Goal: Task Accomplishment & Management: Manage account settings

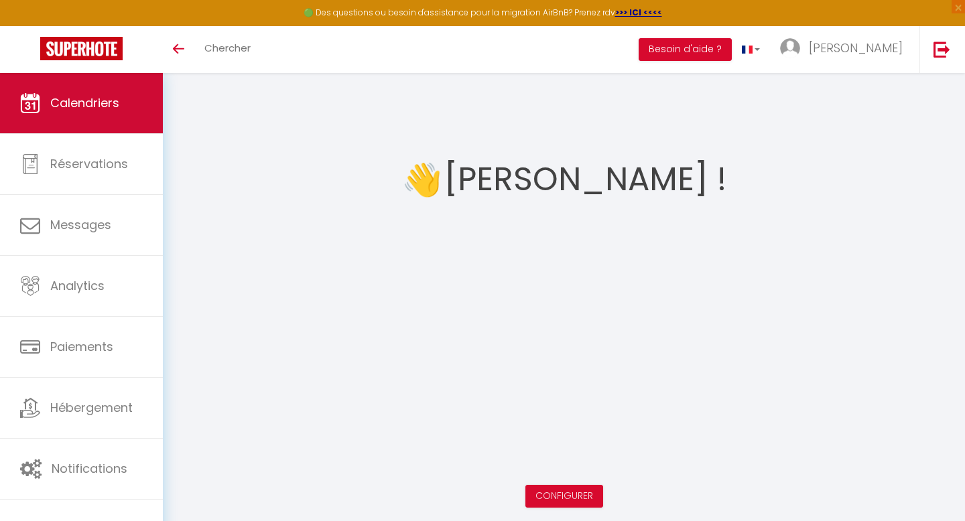
click at [124, 102] on link "Calendriers" at bounding box center [81, 103] width 163 height 60
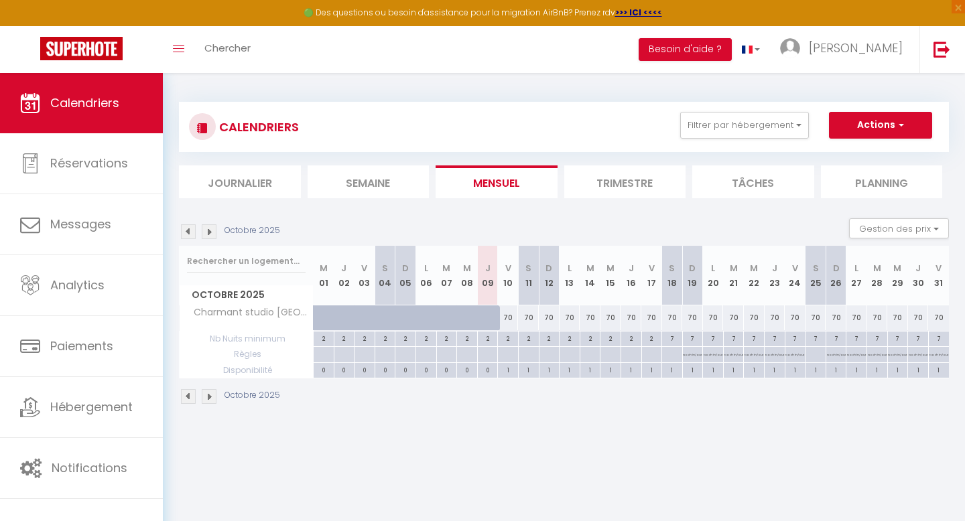
click at [208, 232] on img at bounding box center [209, 232] width 15 height 15
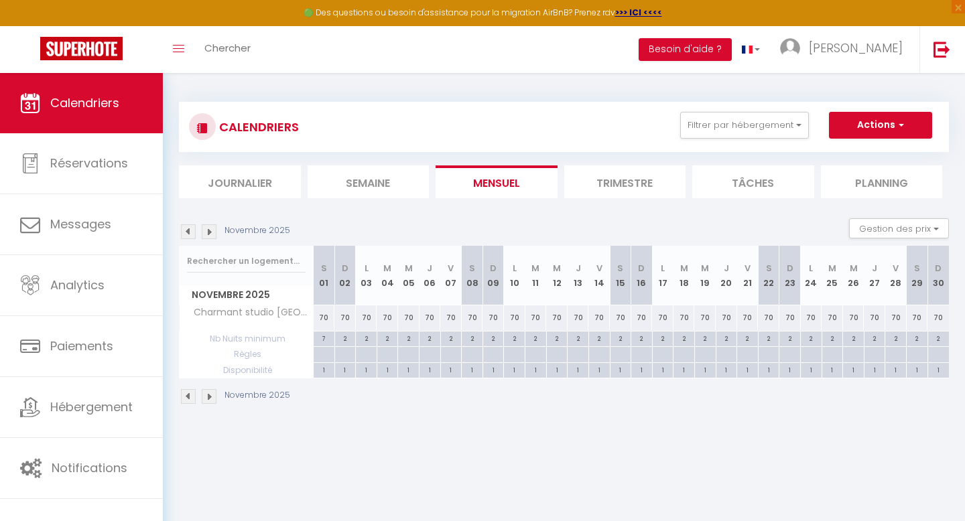
click at [208, 232] on img at bounding box center [209, 232] width 15 height 15
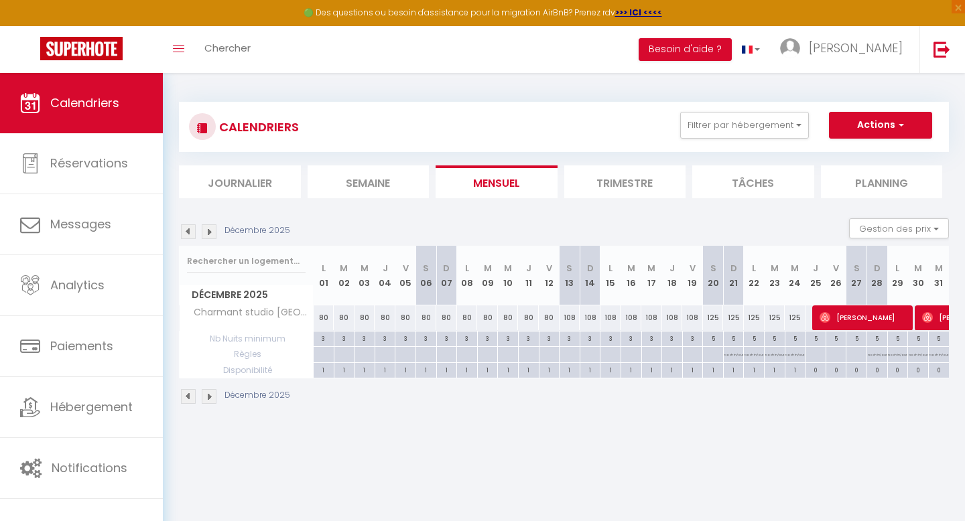
click at [569, 318] on div "108" at bounding box center [570, 318] width 21 height 25
type input "108"
type input "[DATE]"
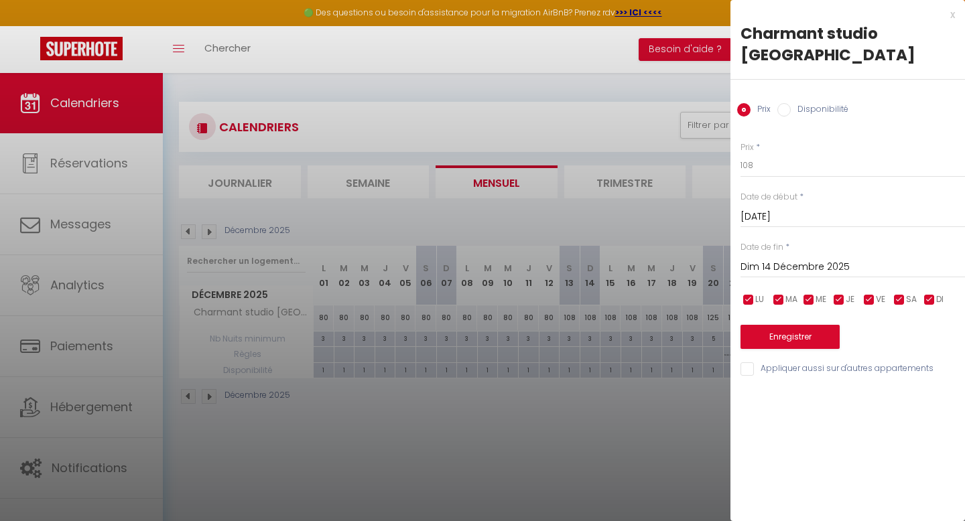
click at [755, 264] on input "Dim 14 Décembre 2025" at bounding box center [853, 267] width 225 height 17
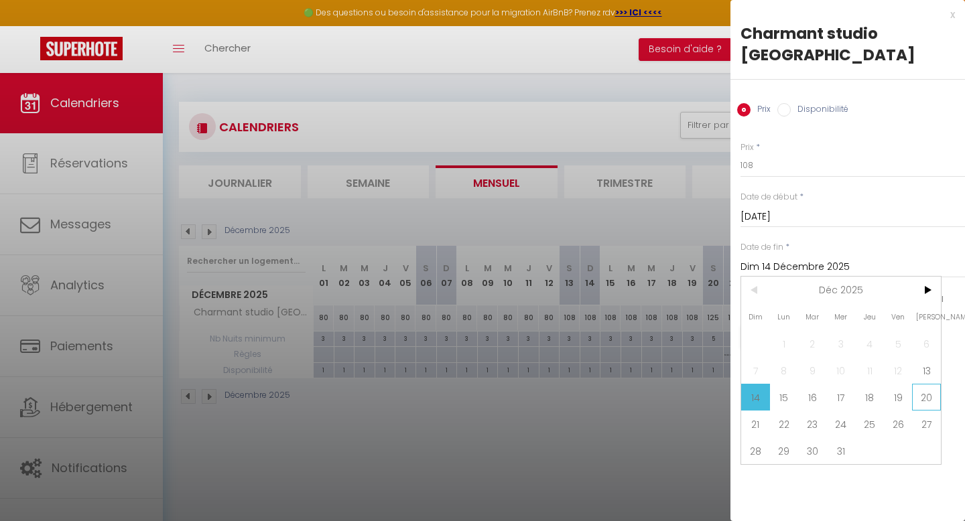
click at [920, 387] on span "20" at bounding box center [926, 397] width 29 height 27
type input "[DATE]"
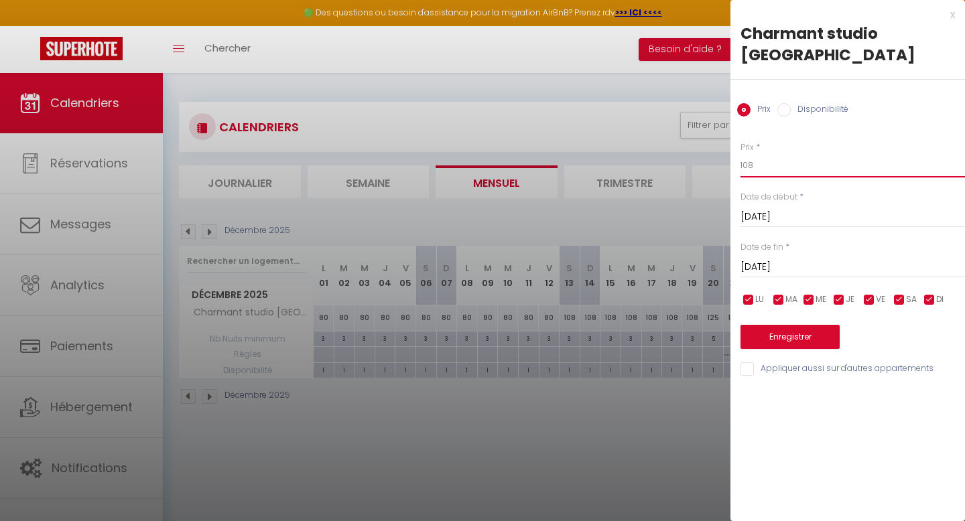
click at [764, 166] on input "108" at bounding box center [853, 165] width 225 height 24
type input "1"
type input "8"
type input "7"
type input "80"
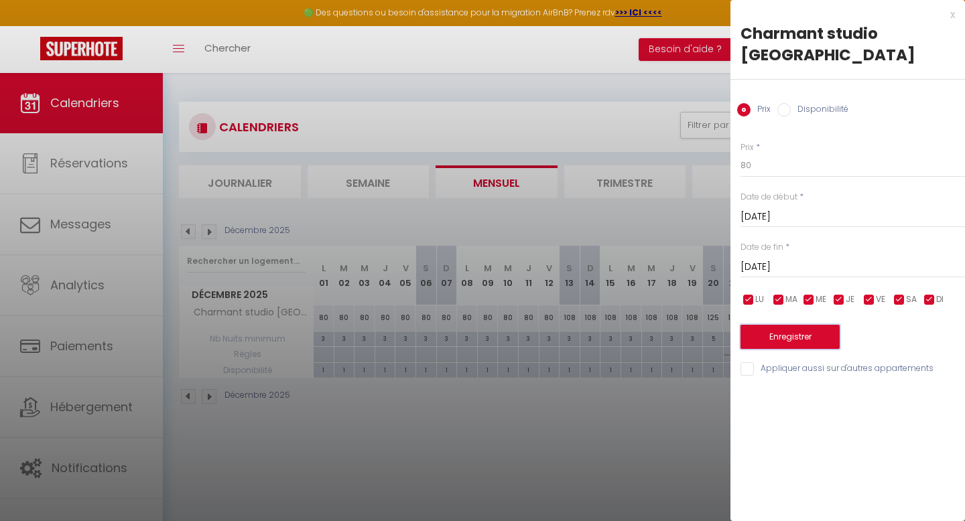
click at [801, 335] on button "Enregistrer" at bounding box center [790, 337] width 99 height 24
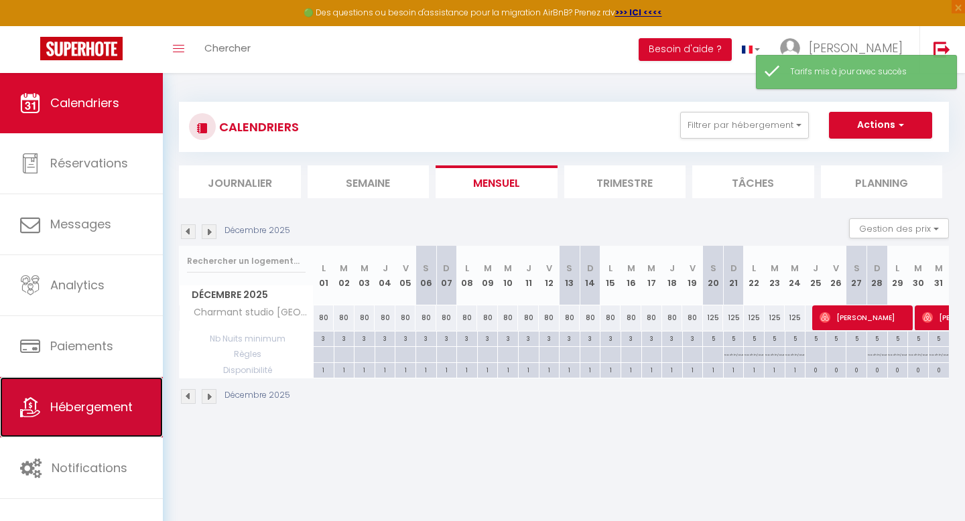
click at [90, 396] on link "Hébergement" at bounding box center [81, 407] width 163 height 60
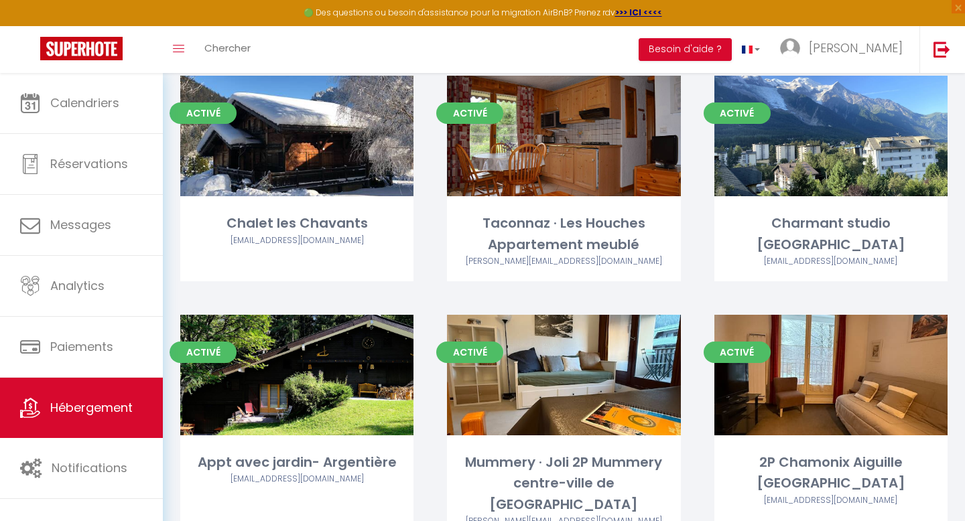
scroll to position [602, 0]
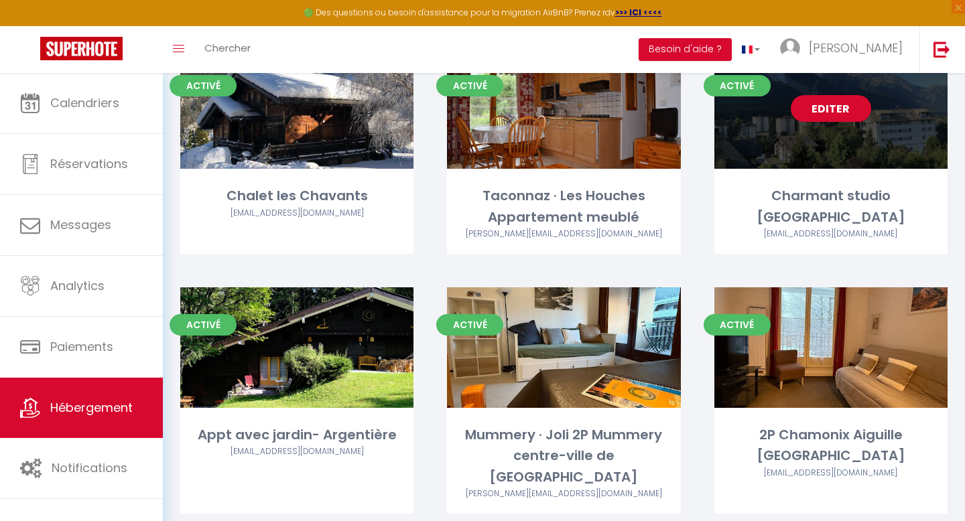
click at [824, 121] on div "Editer" at bounding box center [830, 108] width 233 height 121
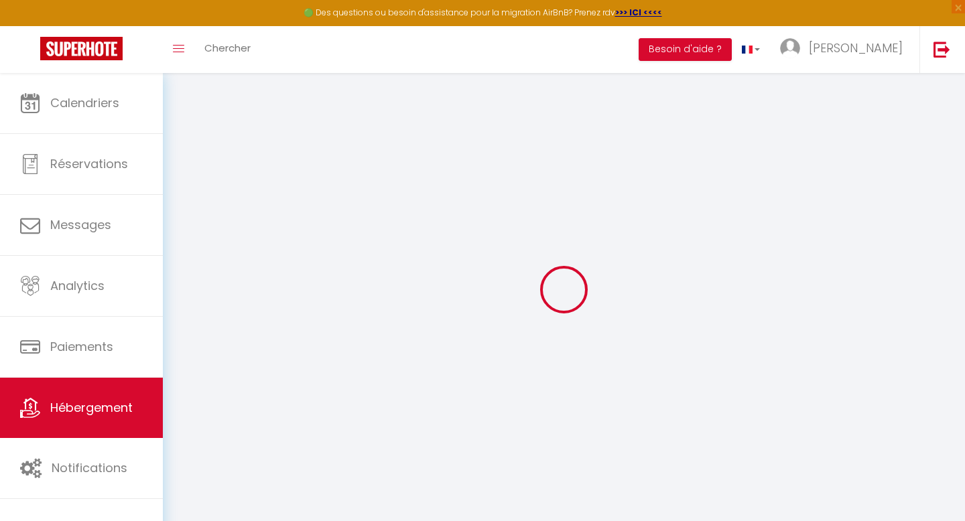
select select "+ 20 %"
select select "+ 15 %"
select select "+ 5 %"
select select
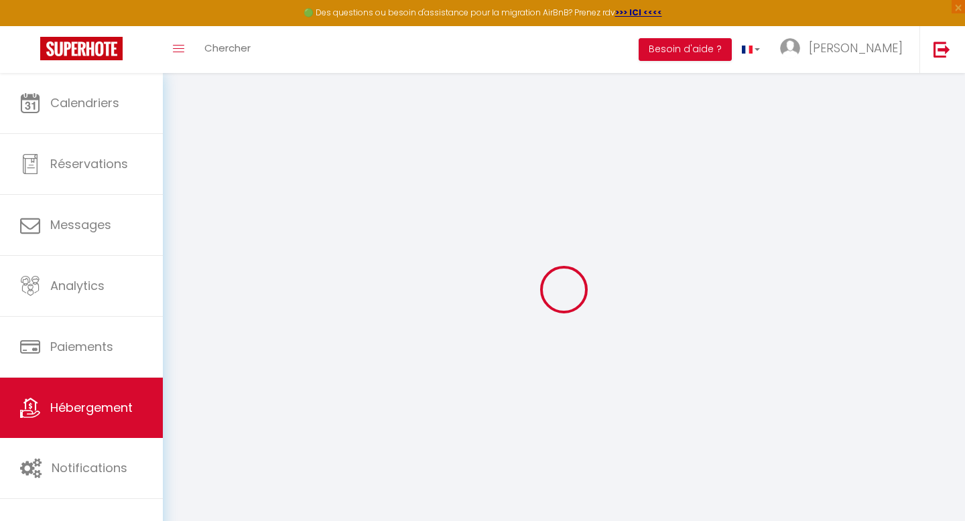
checkbox input "false"
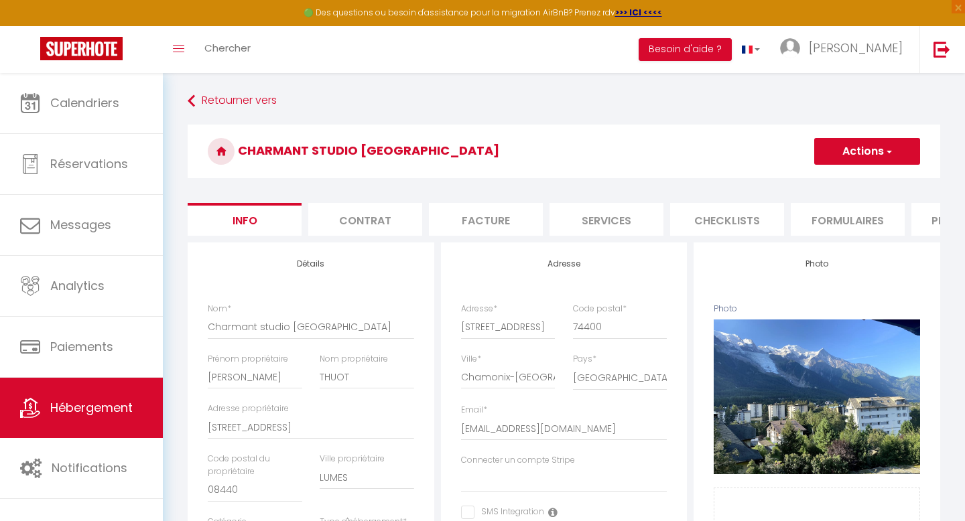
select select
checkbox input "false"
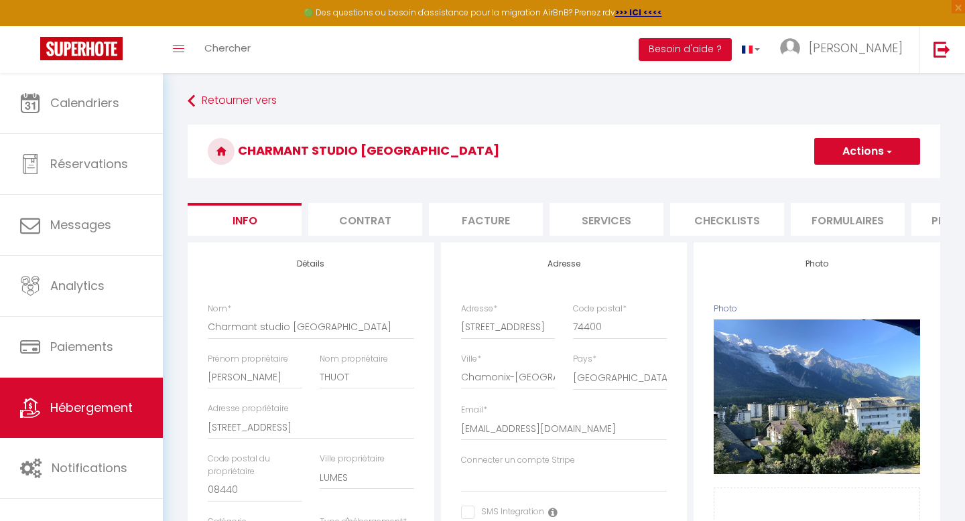
checkbox input "false"
select select
select select "EUR"
select select "13815-1221440721577583089"
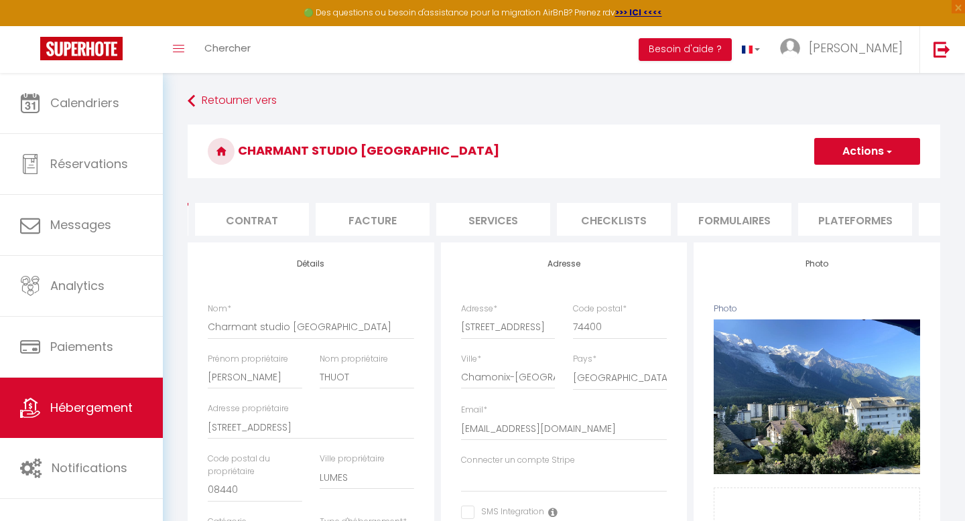
click at [830, 223] on li "Plateformes" at bounding box center [855, 219] width 114 height 33
select select
